Goal: Register for event/course

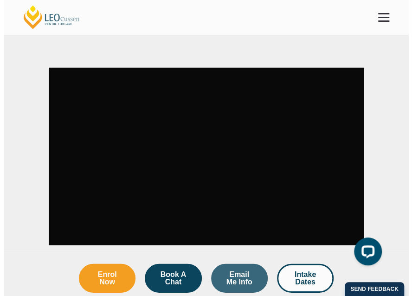
scroll to position [794, 0]
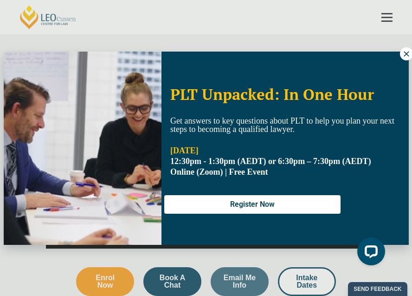
click at [404, 51] on icon at bounding box center [406, 53] width 5 height 5
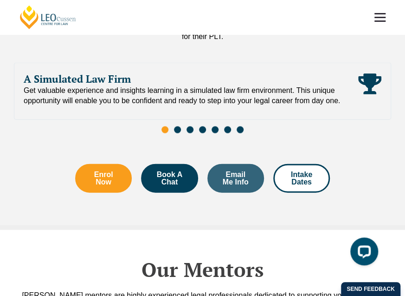
scroll to position [1764, 0]
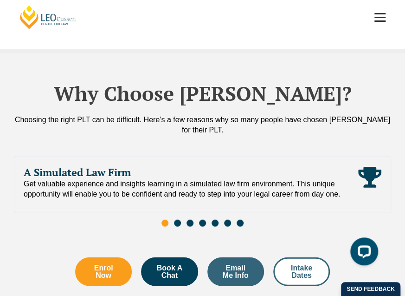
click at [300, 257] on link "Intake Dates" at bounding box center [301, 271] width 57 height 29
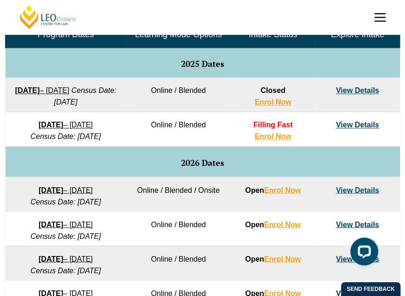
scroll to position [464, 0]
